Goal: Task Accomplishment & Management: Manage account settings

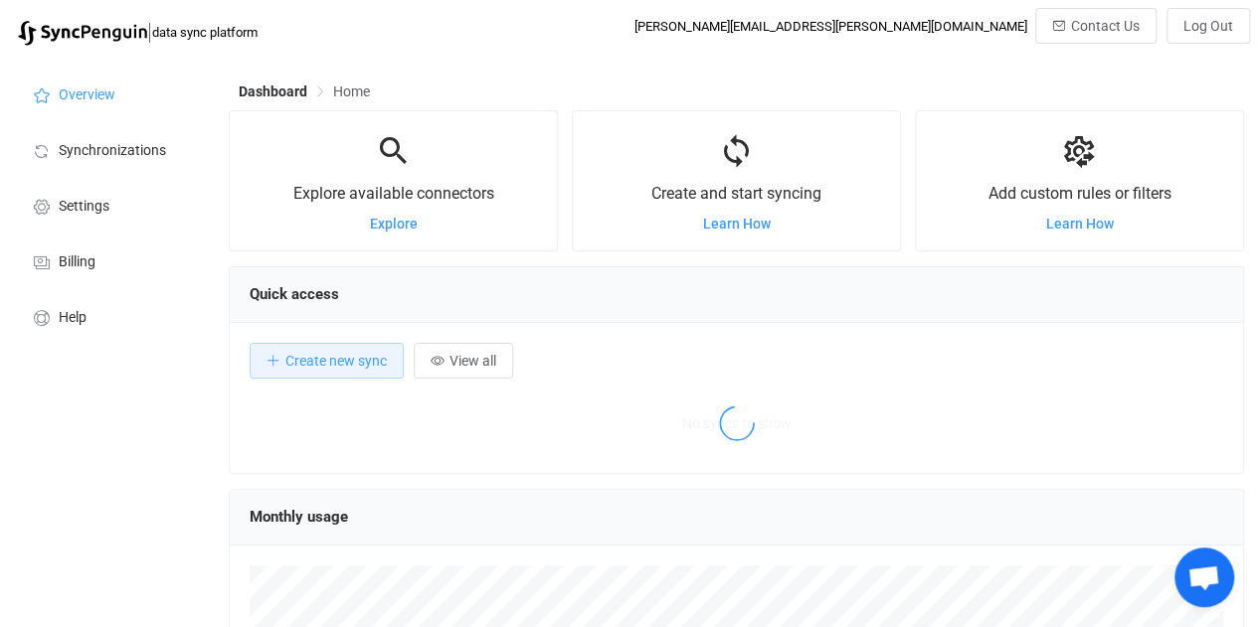
scroll to position [385, 1014]
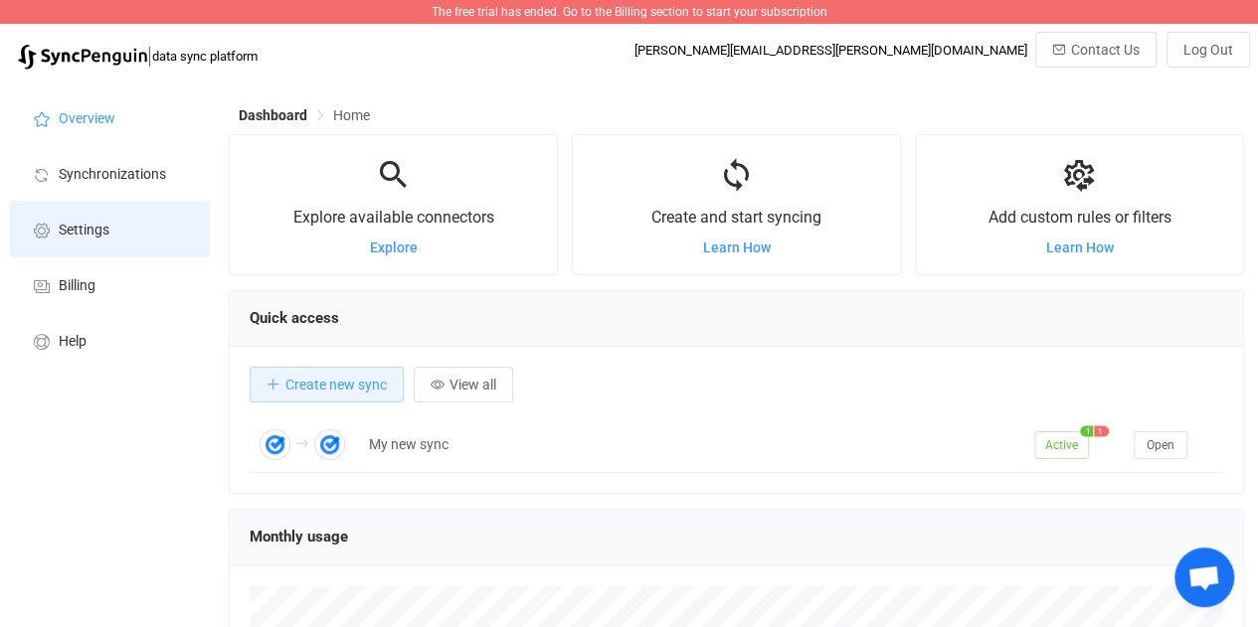
click at [92, 229] on span "Settings" at bounding box center [84, 231] width 51 height 16
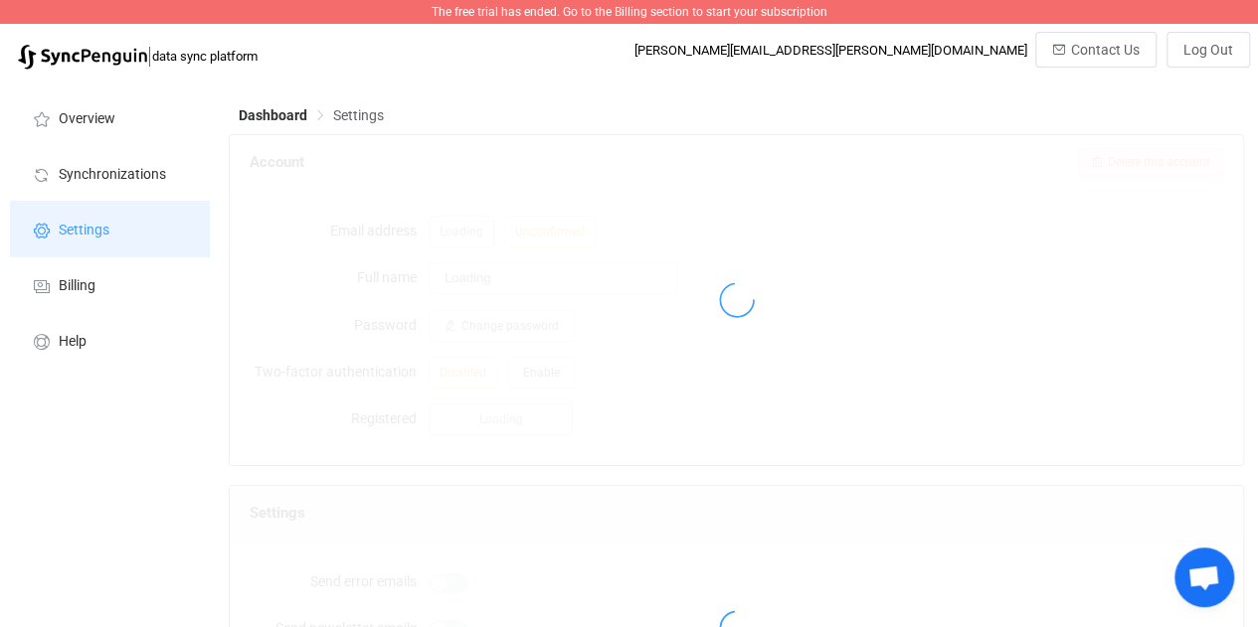
type input "Himanshu Patel"
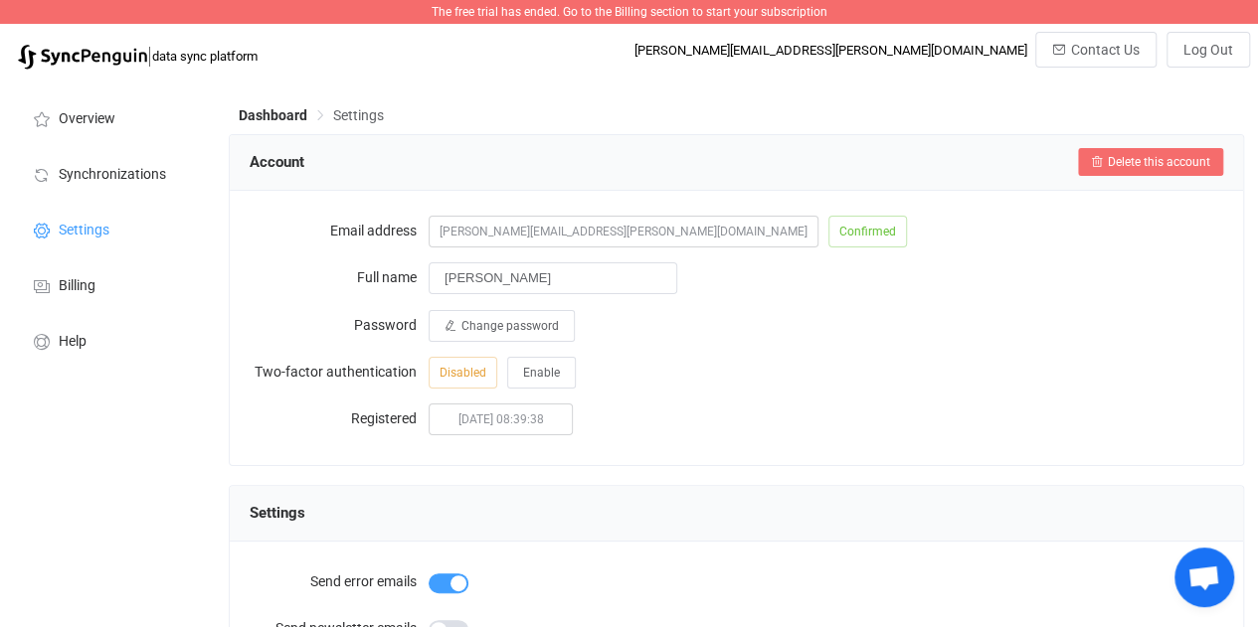
click at [1116, 162] on span "Delete this account" at bounding box center [1159, 162] width 102 height 14
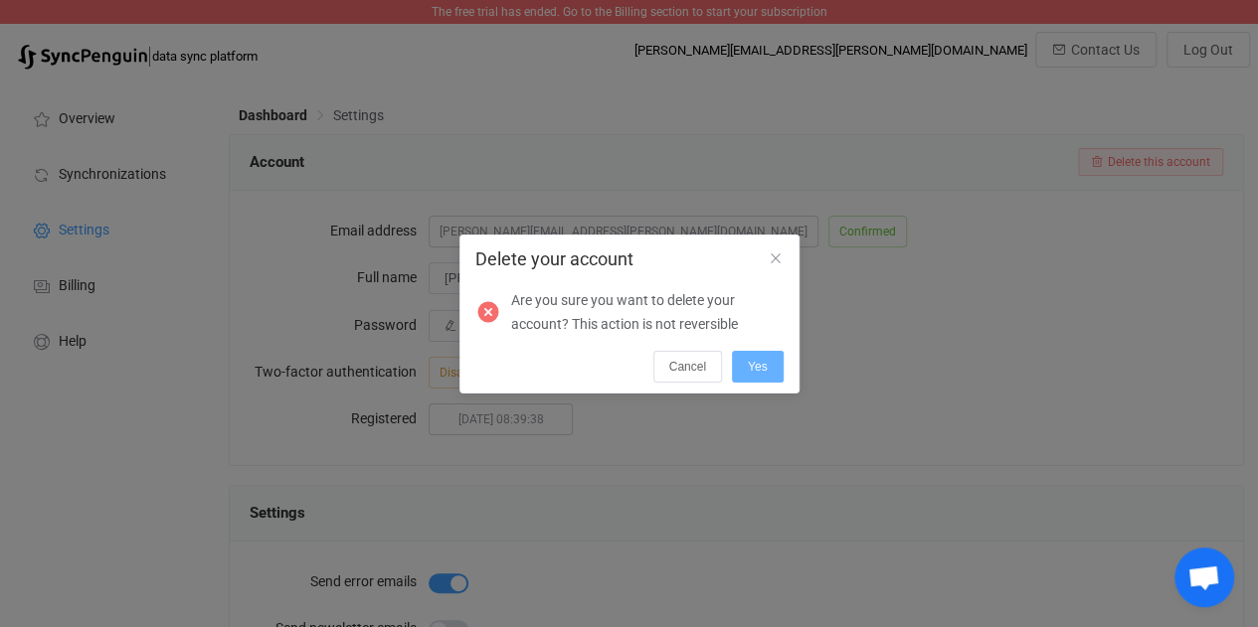
click at [760, 352] on button "Yes" at bounding box center [758, 367] width 52 height 32
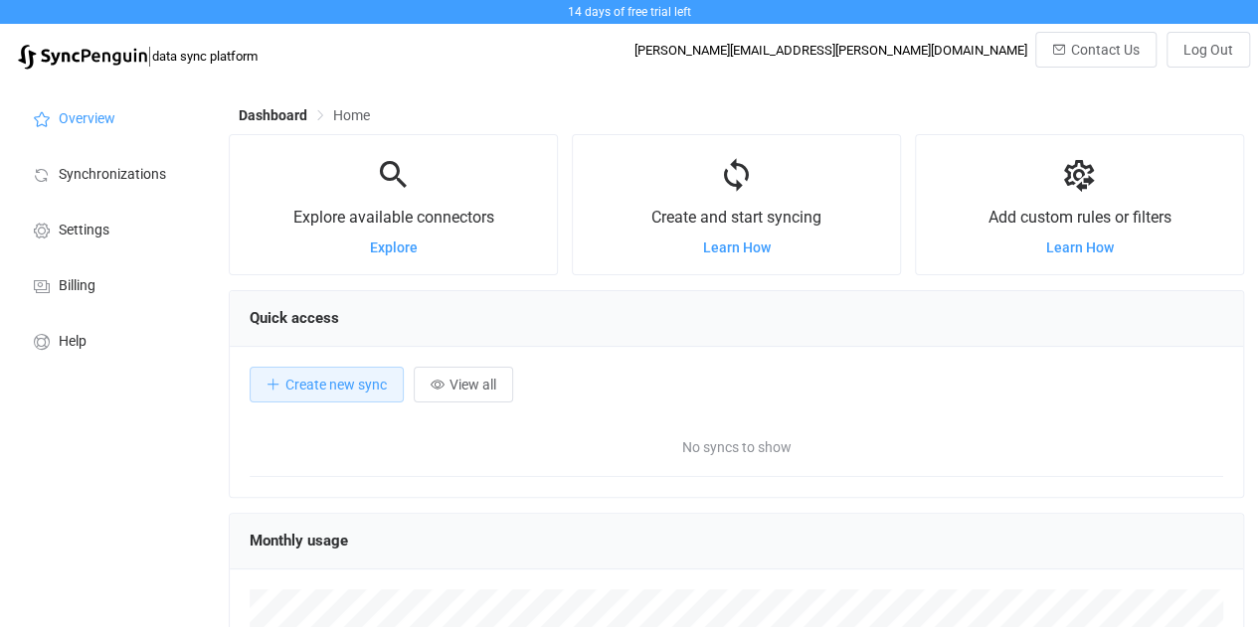
scroll to position [385, 1014]
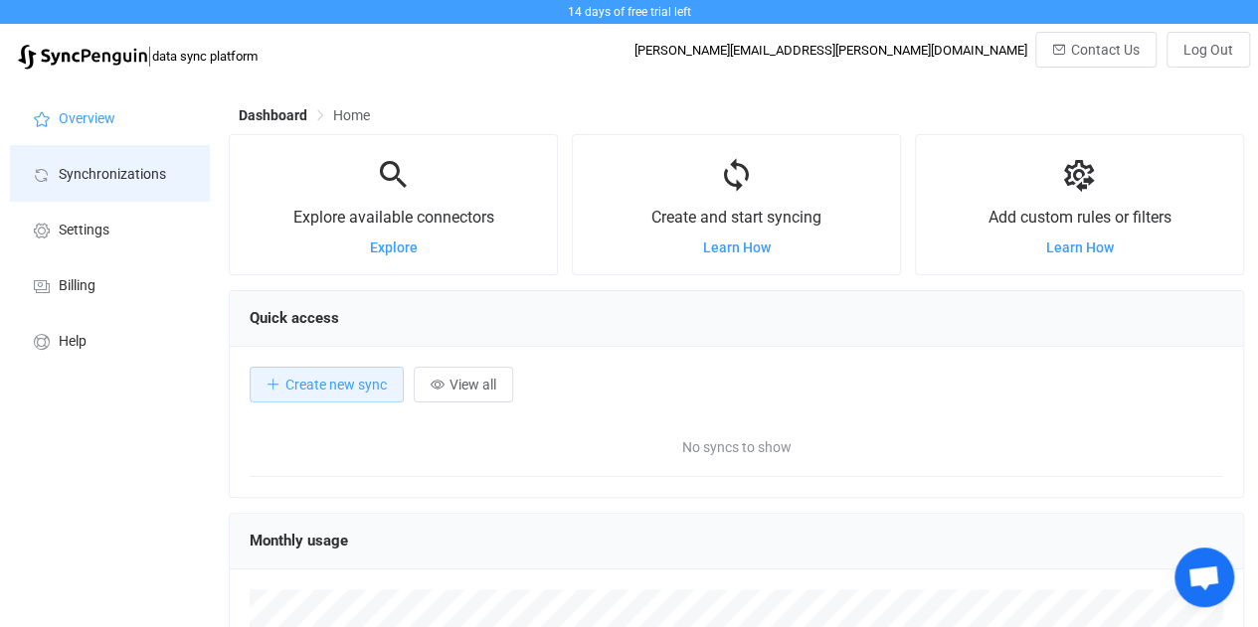
click at [105, 184] on li "Synchronizations" at bounding box center [109, 173] width 199 height 56
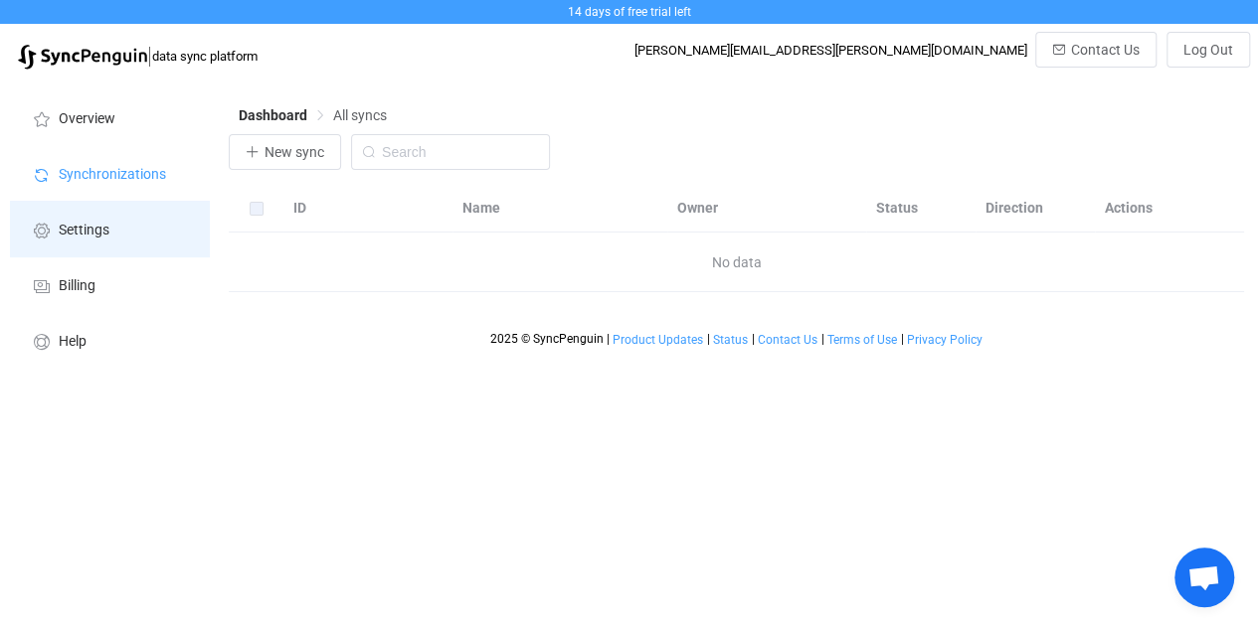
click at [106, 229] on span "Settings" at bounding box center [84, 231] width 51 height 16
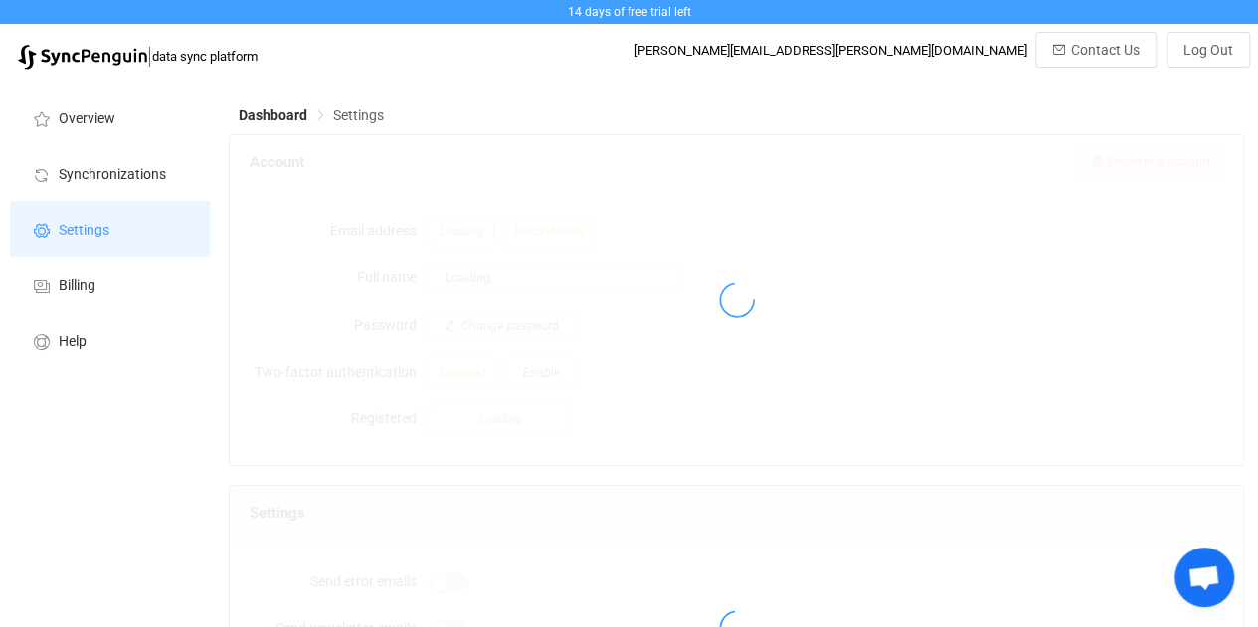
type input "[PERSON_NAME]"
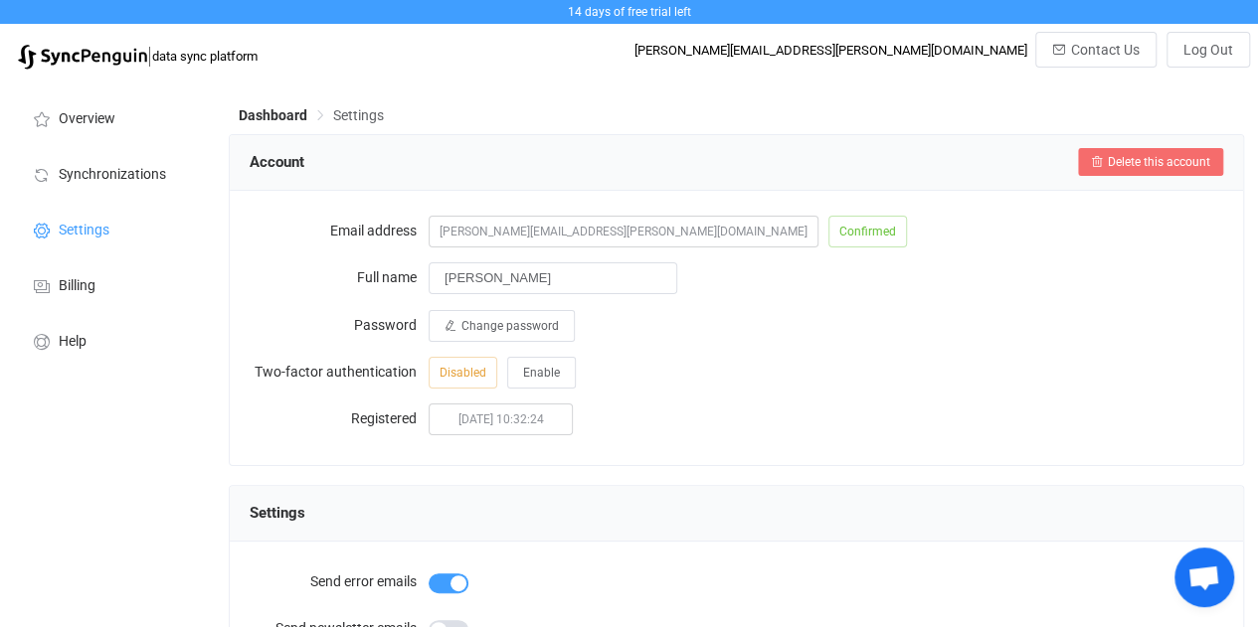
click at [1183, 164] on span "Delete this account" at bounding box center [1159, 162] width 102 height 14
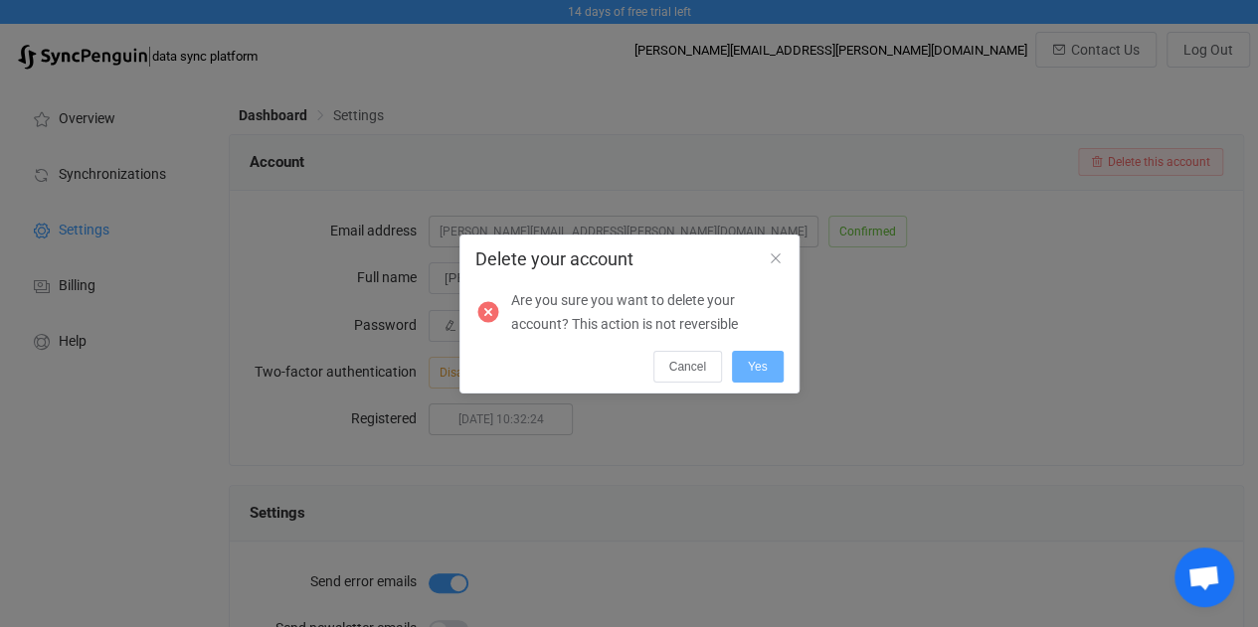
click at [764, 381] on button "Yes" at bounding box center [758, 367] width 52 height 32
